Goal: Check status: Verify the current state of an ongoing process or item

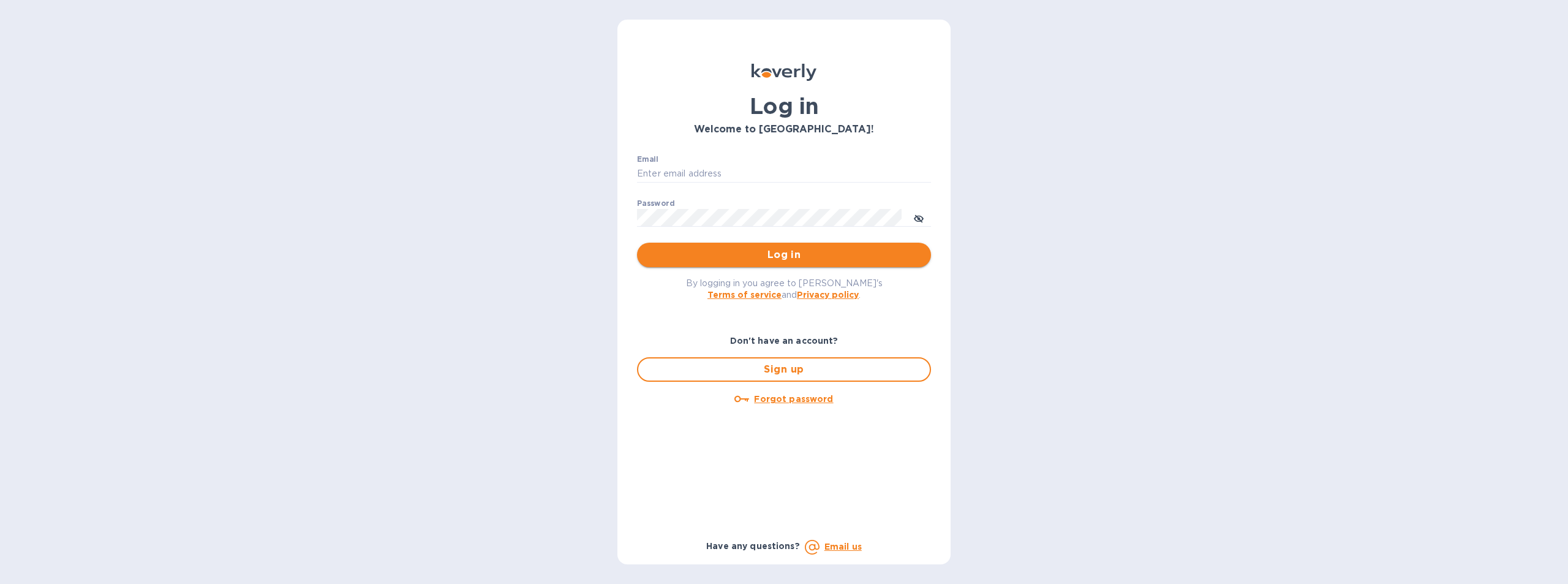
type input "[EMAIL_ADDRESS][DOMAIN_NAME]"
click at [787, 254] on span "Log in" at bounding box center [784, 254] width 274 height 15
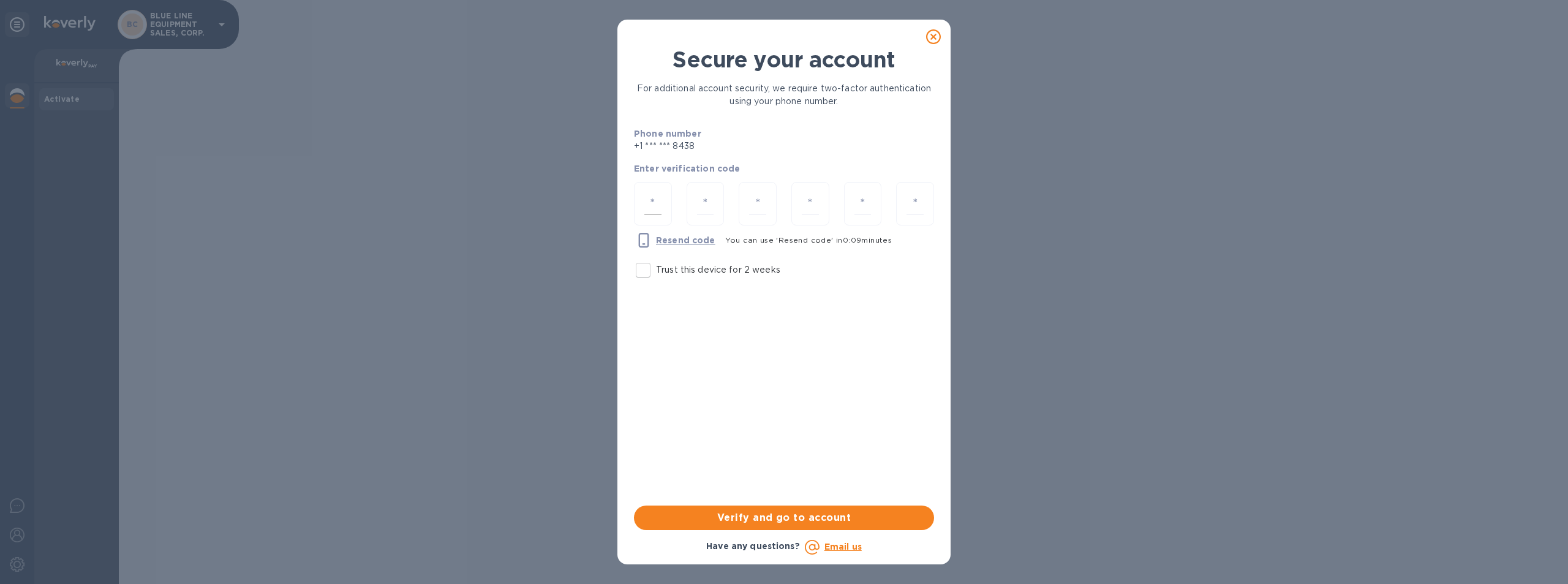
click at [653, 200] on input "number" at bounding box center [653, 203] width 17 height 22
type input "4"
type input "8"
type input "0"
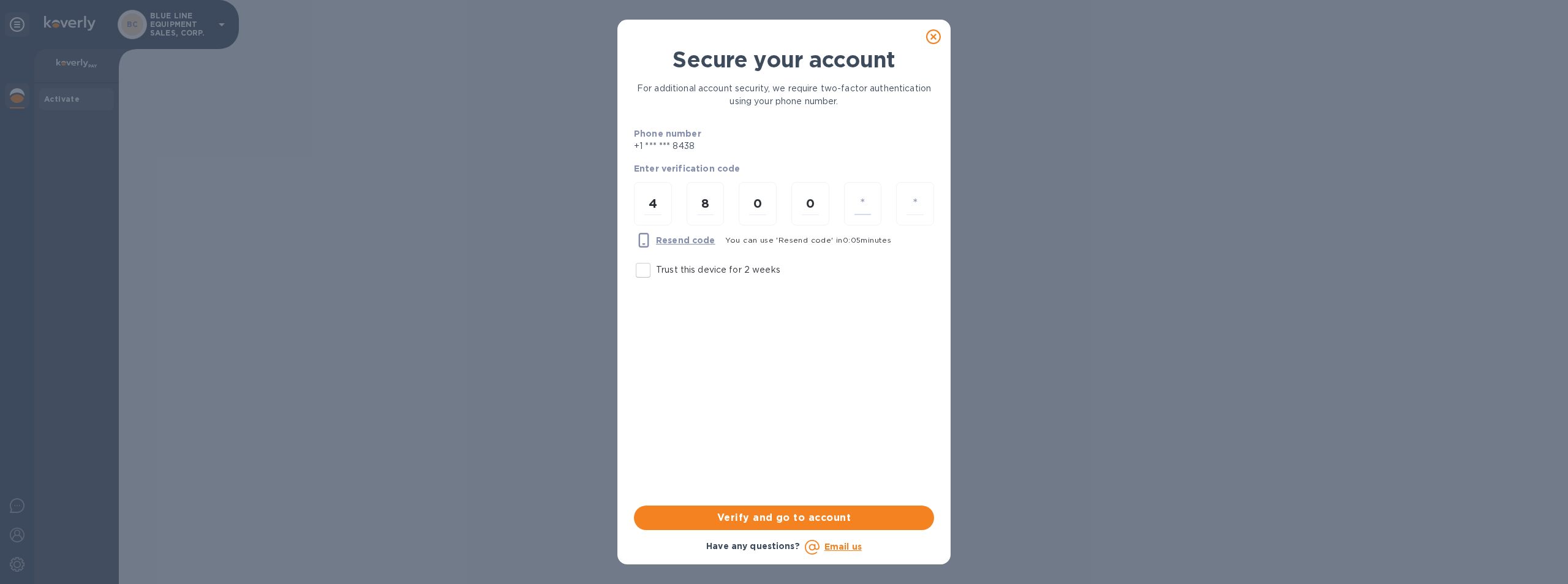
type input "5"
type input "9"
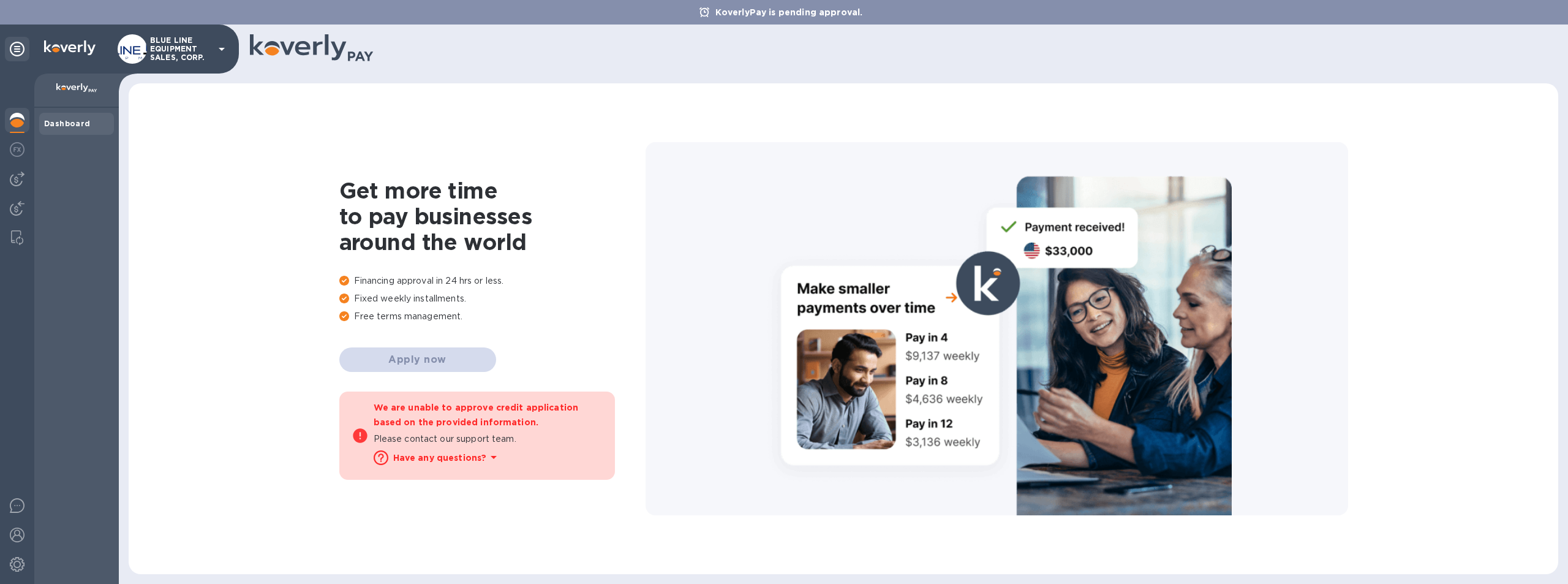
click at [173, 44] on p "BLUE LINE EQUIPMENT SALES, CORP." at bounding box center [181, 48] width 61 height 25
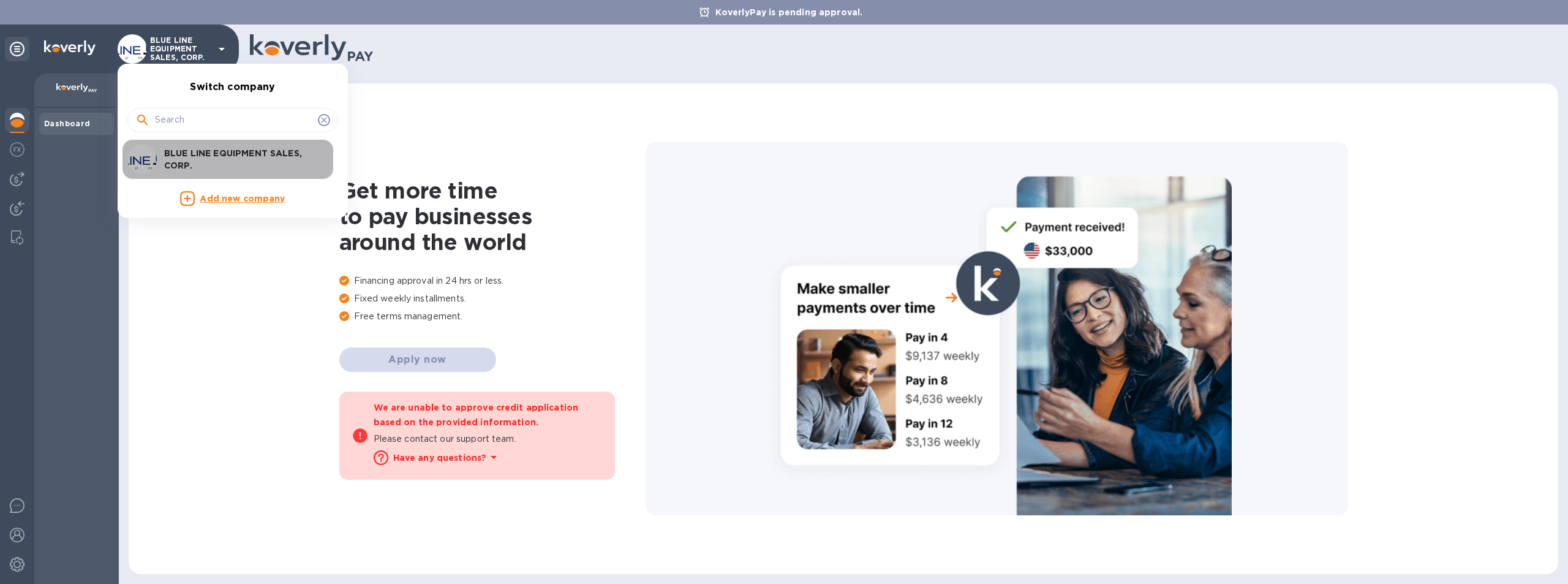
click at [208, 153] on p "BLUE LINE EQUIPMENT SALES, CORP." at bounding box center [241, 159] width 154 height 25
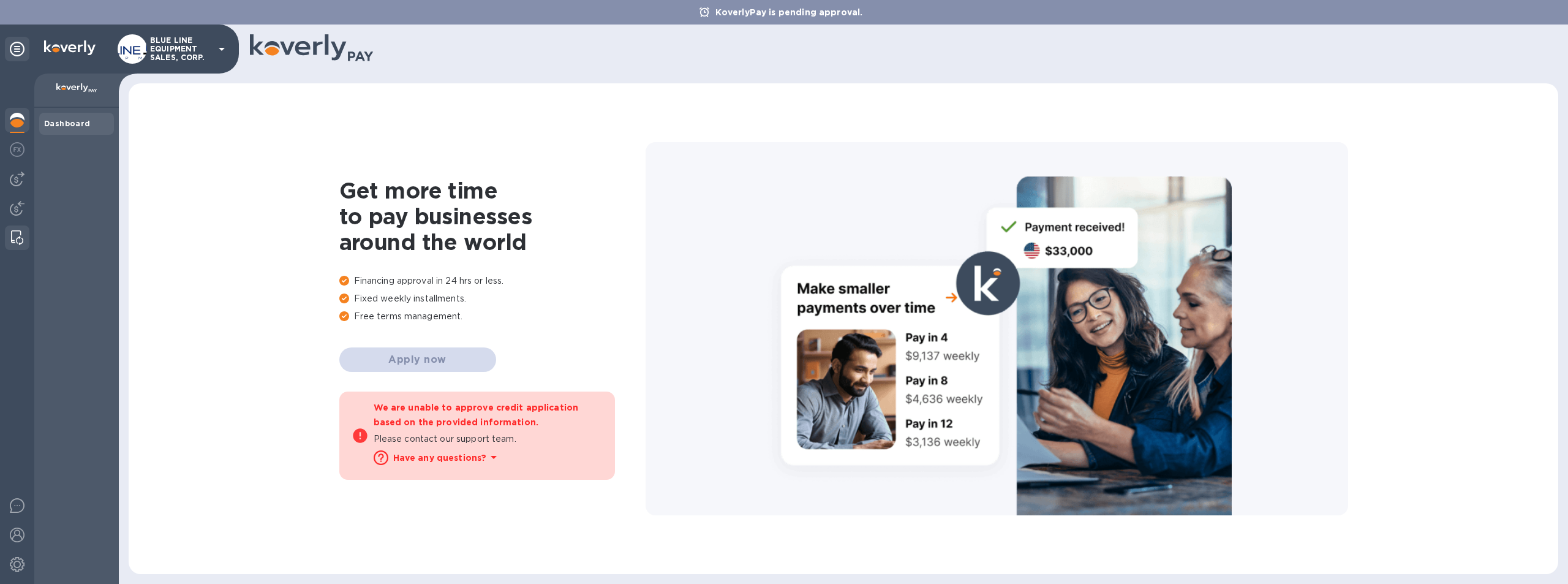
click at [13, 234] on img at bounding box center [17, 237] width 12 height 15
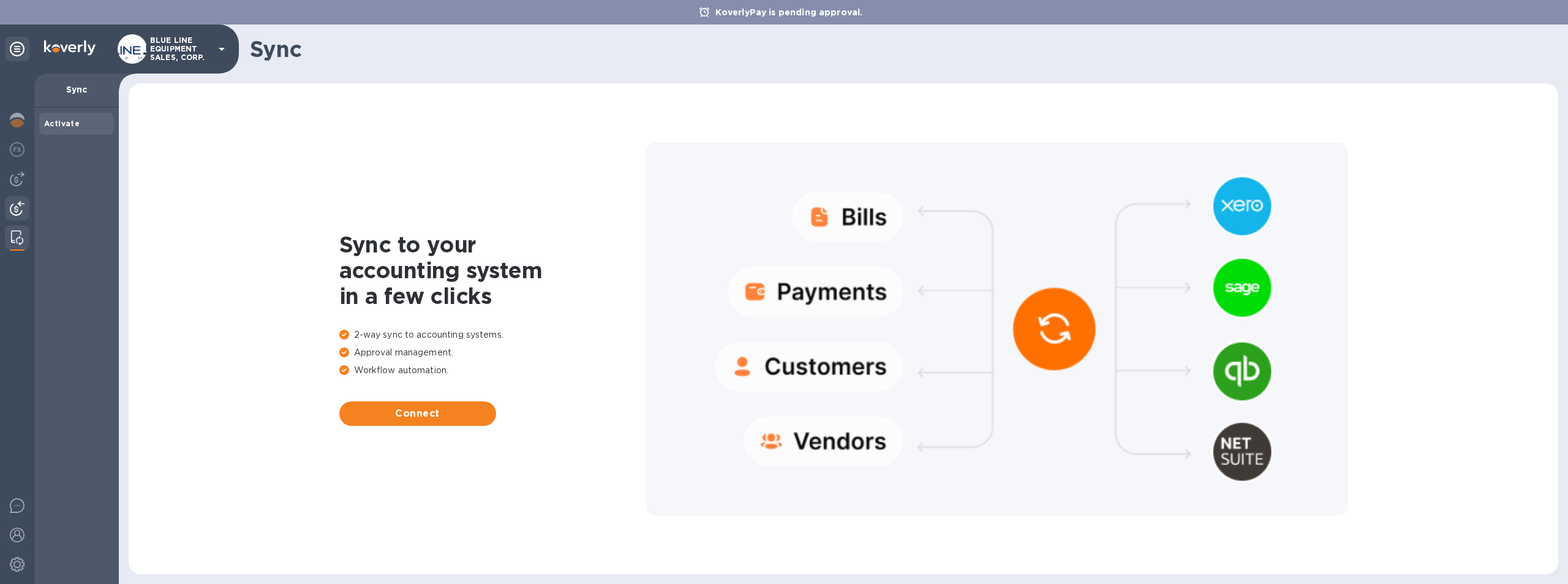
click at [15, 204] on img at bounding box center [17, 207] width 15 height 15
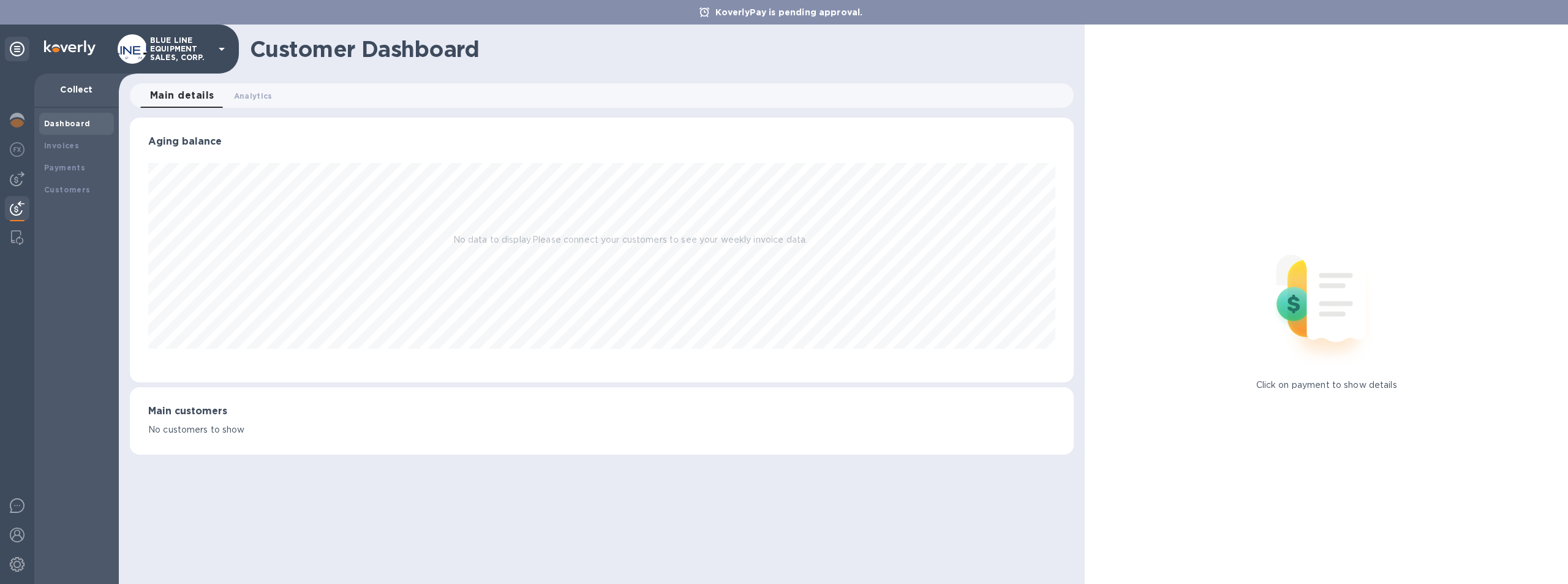
scroll to position [264, 945]
click at [71, 163] on b "Payments" at bounding box center [64, 168] width 41 height 9
